Goal: Information Seeking & Learning: Learn about a topic

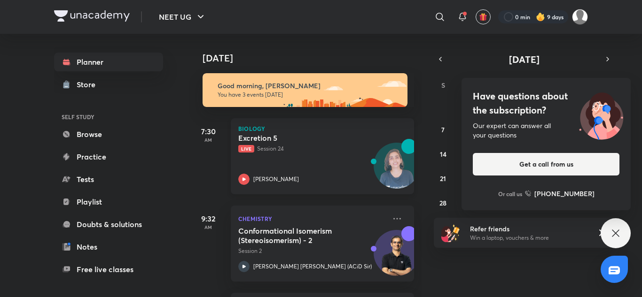
click at [353, 133] on h5 "Excretion 5" at bounding box center [296, 137] width 117 height 9
